Goal: Obtain resource: Download file/media

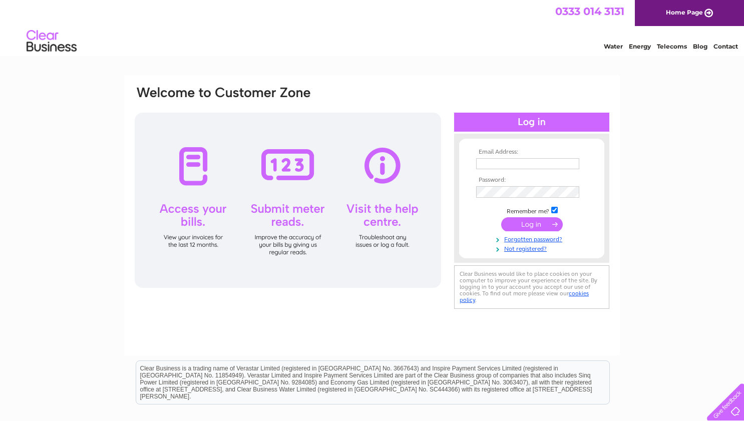
type input "skelfrey@gmail.com"
click at [532, 224] on input "submit" at bounding box center [532, 225] width 62 height 14
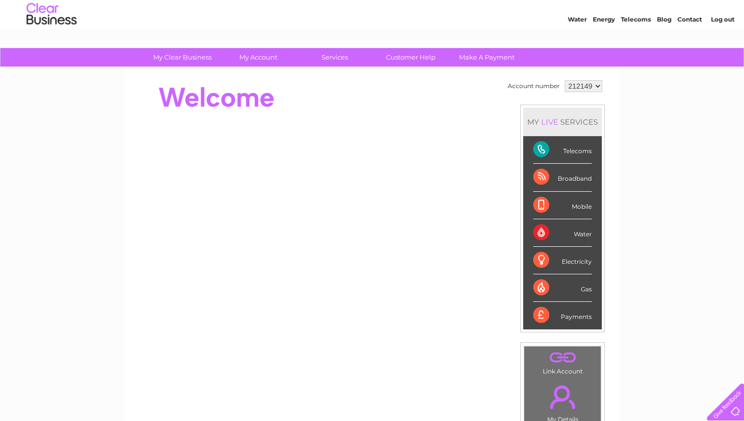
scroll to position [30, 0]
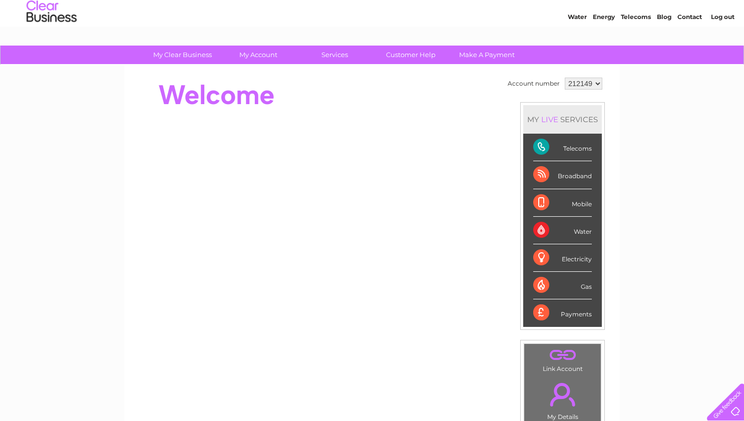
click at [573, 308] on div "Payments" at bounding box center [562, 312] width 59 height 27
click at [574, 313] on div "Payments" at bounding box center [562, 312] width 59 height 27
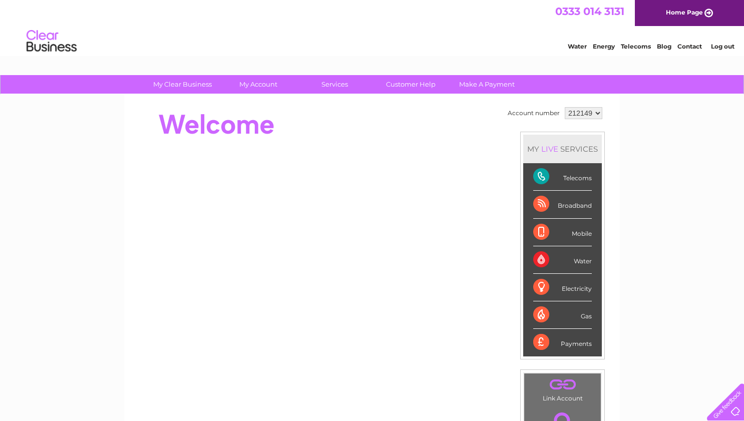
scroll to position [0, 0]
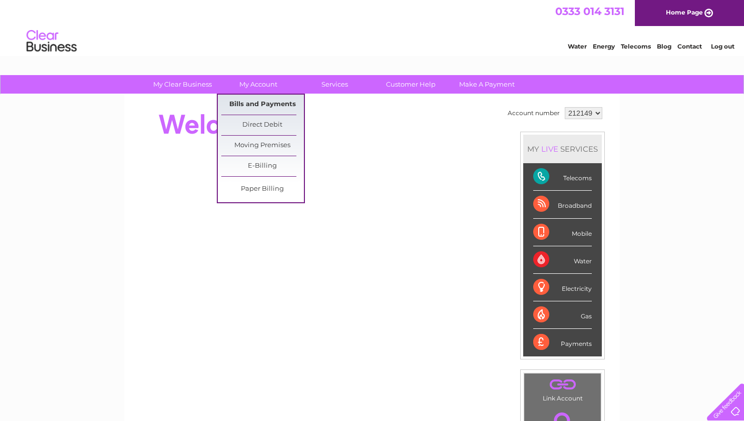
click at [254, 101] on link "Bills and Payments" at bounding box center [262, 105] width 83 height 20
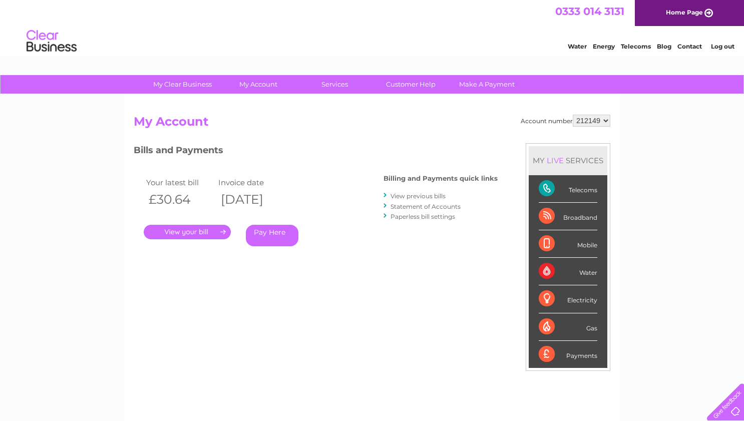
click at [422, 195] on link "View previous bills" at bounding box center [417, 196] width 55 height 8
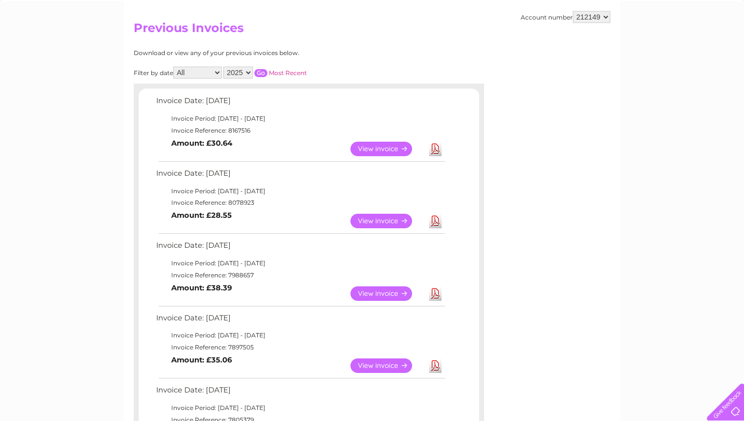
scroll to position [94, 0]
click at [439, 358] on link "Download" at bounding box center [435, 365] width 13 height 15
click at [382, 286] on link "View" at bounding box center [387, 293] width 74 height 15
click at [367, 219] on link "View" at bounding box center [387, 220] width 74 height 15
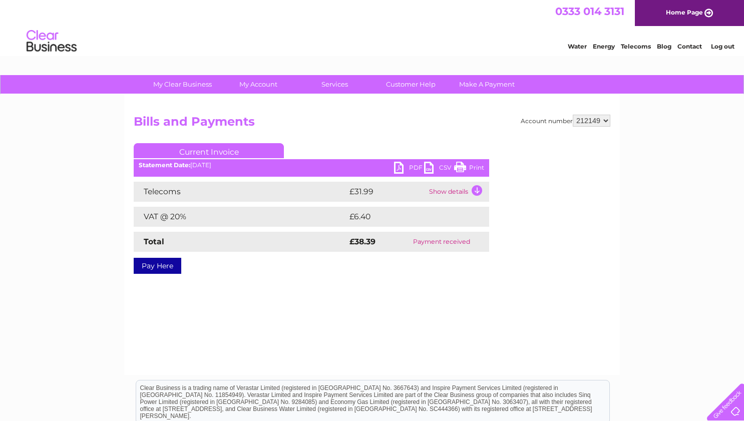
click at [409, 169] on link "PDF" at bounding box center [409, 169] width 30 height 15
click at [409, 168] on link "PDF" at bounding box center [409, 169] width 30 height 15
